Goal: Browse casually

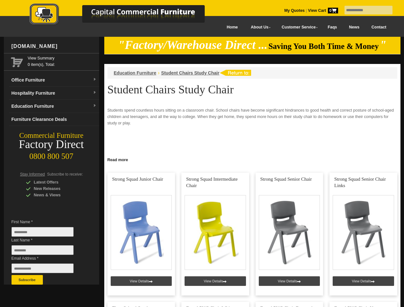
click at [364, 10] on input "text" at bounding box center [368, 10] width 48 height 9
click at [47, 252] on input "Last Name *" at bounding box center [43, 250] width 62 height 10
click at [27, 280] on button "Subscribe" at bounding box center [27, 280] width 31 height 10
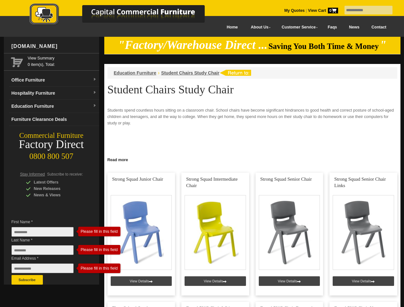
click at [252, 159] on link "Read more" at bounding box center [252, 159] width 296 height 8
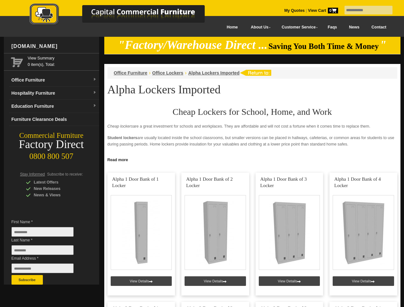
click at [364, 10] on input "text" at bounding box center [368, 10] width 48 height 9
click at [47, 252] on input "Last Name *" at bounding box center [43, 250] width 62 height 10
click at [27, 280] on button "Subscribe" at bounding box center [27, 280] width 31 height 10
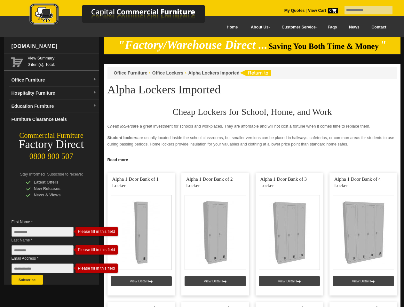
click at [252, 159] on link "Read more" at bounding box center [252, 159] width 296 height 8
